Goal: Task Accomplishment & Management: Use online tool/utility

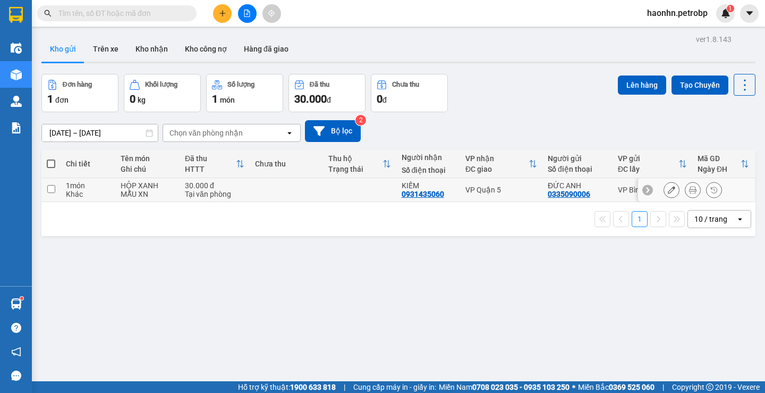
click at [328, 198] on td at bounding box center [359, 190] width 73 height 24
checkbox input "true"
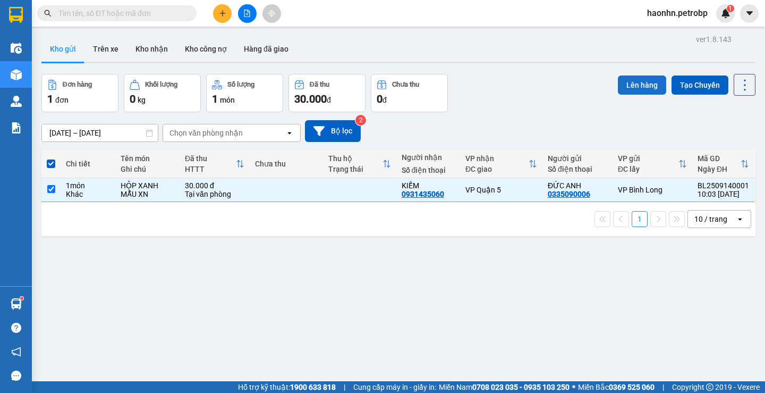
click at [622, 84] on button "Lên hàng" at bounding box center [642, 84] width 48 height 19
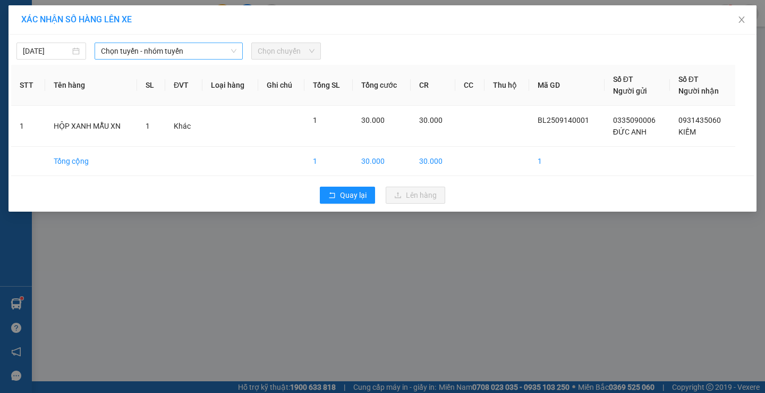
click at [177, 57] on span "Chọn tuyến - nhóm tuyến" at bounding box center [168, 51] width 135 height 16
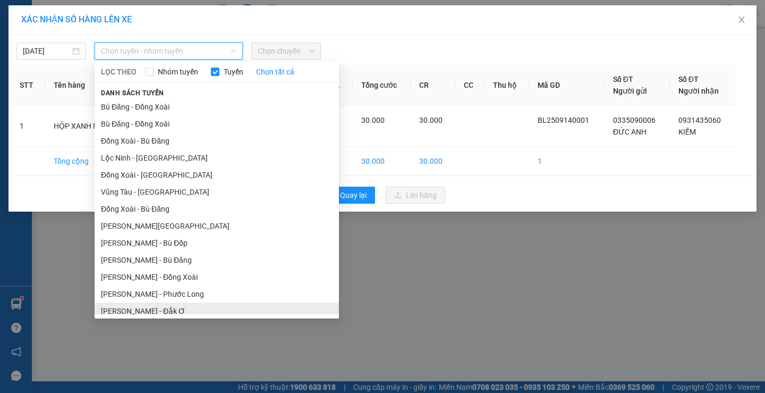
scroll to position [124, 0]
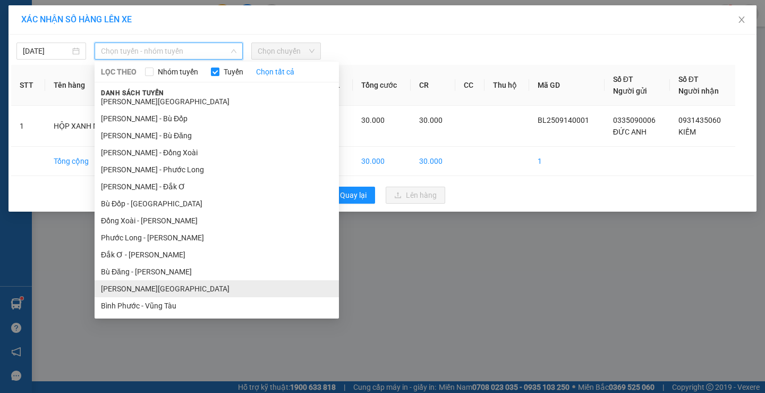
click at [148, 284] on li "[PERSON_NAME][GEOGRAPHIC_DATA]" at bounding box center [217, 288] width 244 height 17
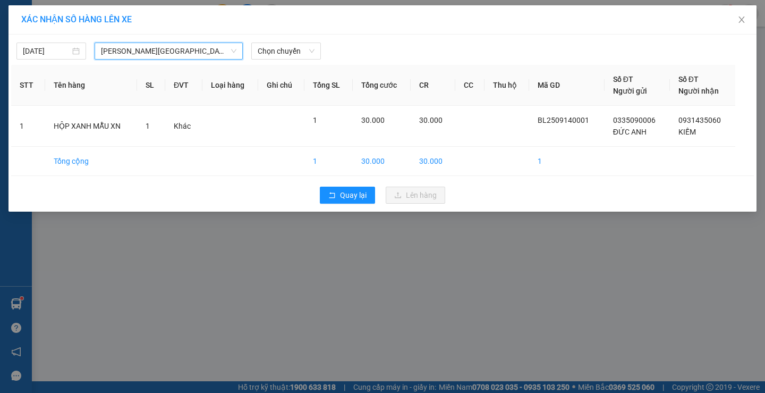
click at [299, 40] on div "[DATE] [GEOGRAPHIC_DATA] - [GEOGRAPHIC_DATA] Ninh - [GEOGRAPHIC_DATA] LỌC THEO …" at bounding box center [382, 48] width 743 height 22
click at [280, 50] on span "Chọn chuyến" at bounding box center [286, 51] width 57 height 16
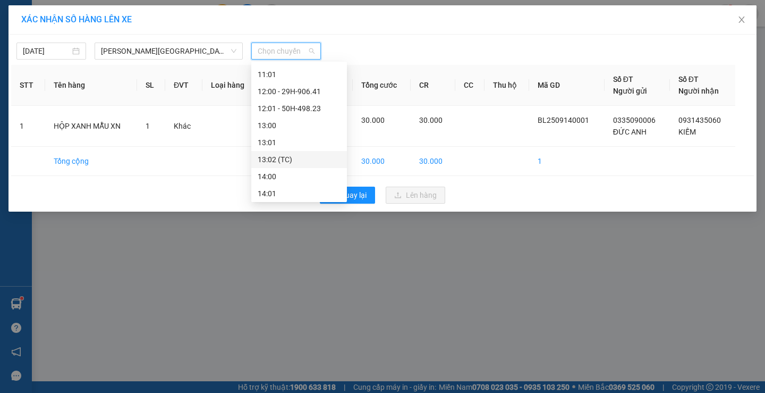
scroll to position [266, 0]
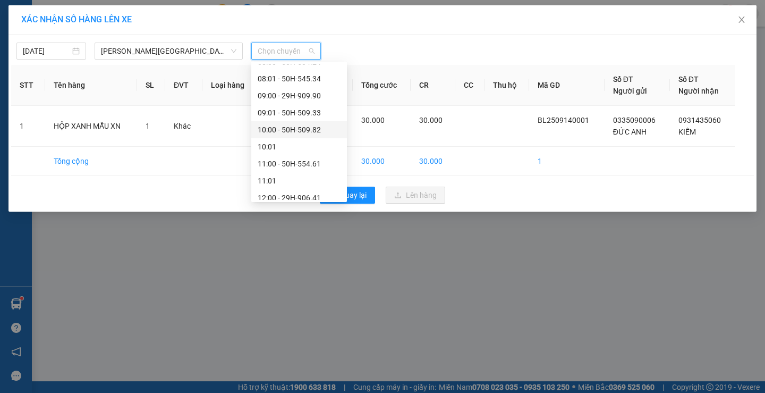
click at [307, 129] on div "10:00 - 50H-509.82" at bounding box center [299, 130] width 83 height 12
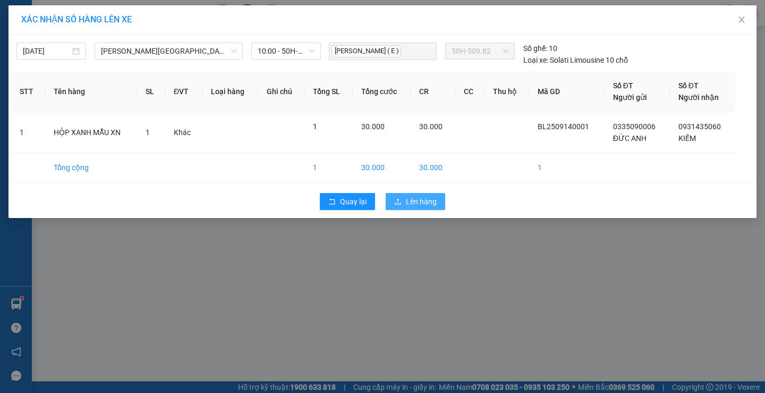
click at [431, 204] on span "Lên hàng" at bounding box center [421, 202] width 31 height 12
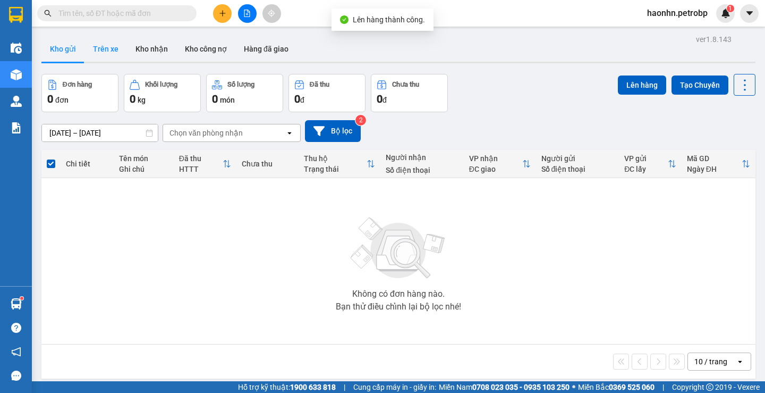
click at [121, 52] on button "Trên xe" at bounding box center [105, 49] width 43 height 26
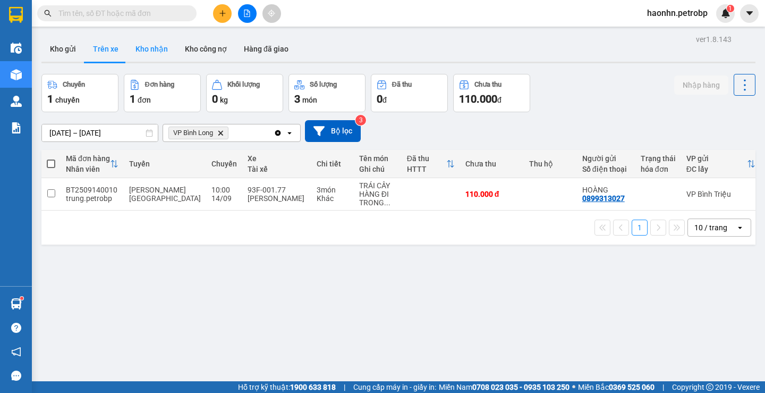
click at [155, 53] on button "Kho nhận" at bounding box center [151, 49] width 49 height 26
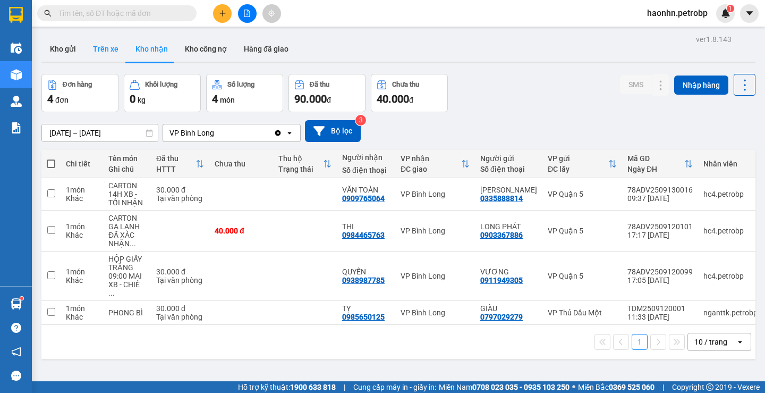
click at [113, 47] on button "Trên xe" at bounding box center [105, 49] width 43 height 26
type input "[DATE] – [DATE]"
